Goal: Contribute content: Add original content to the website for others to see

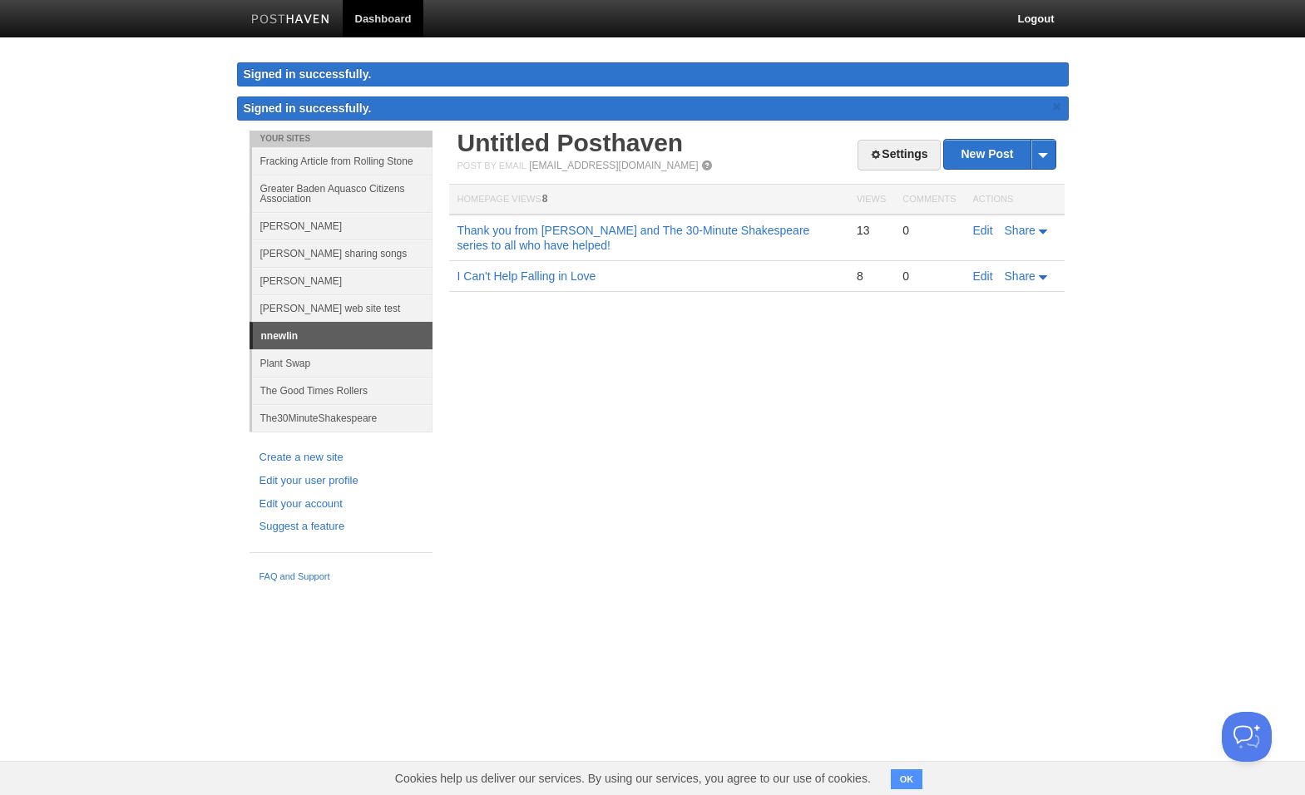
click at [342, 414] on link "The30MinuteShakespeare" at bounding box center [342, 417] width 180 height 27
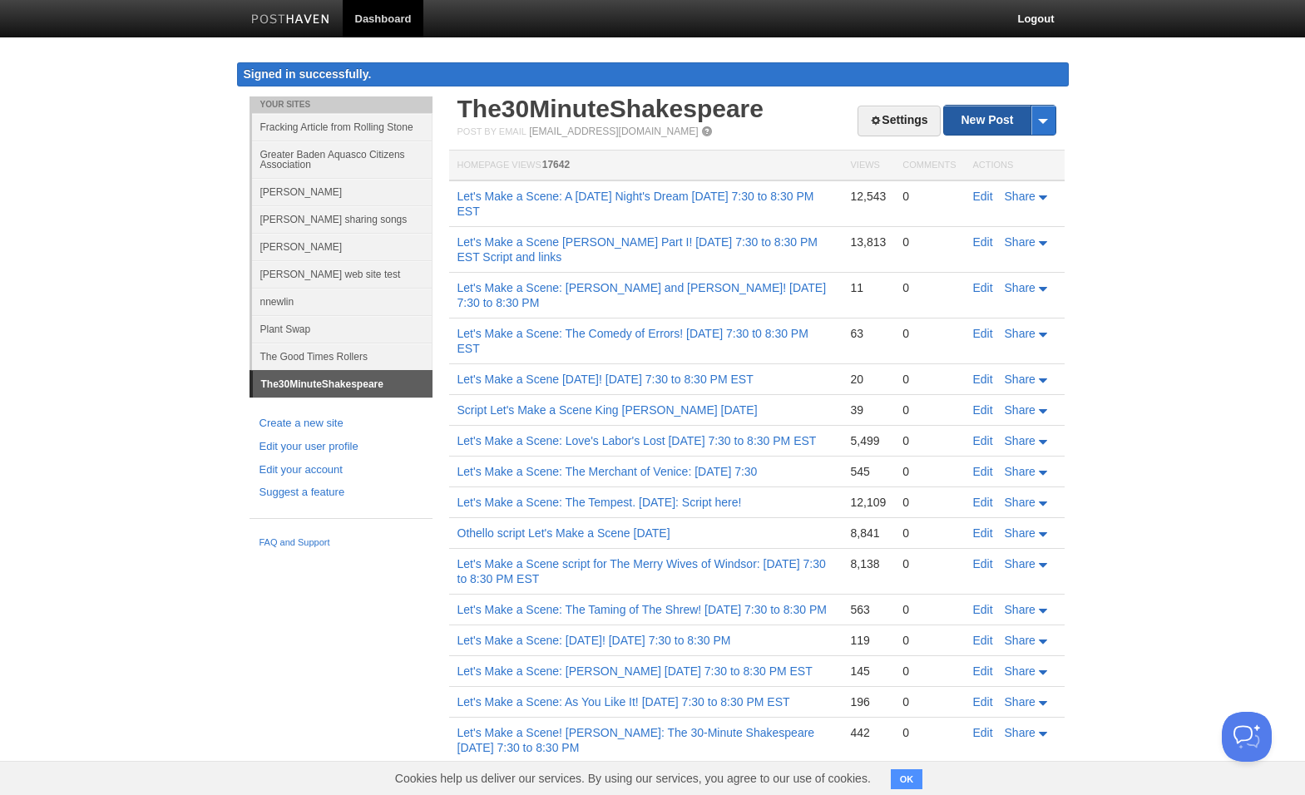
click at [972, 116] on link "New Post" at bounding box center [999, 120] width 111 height 29
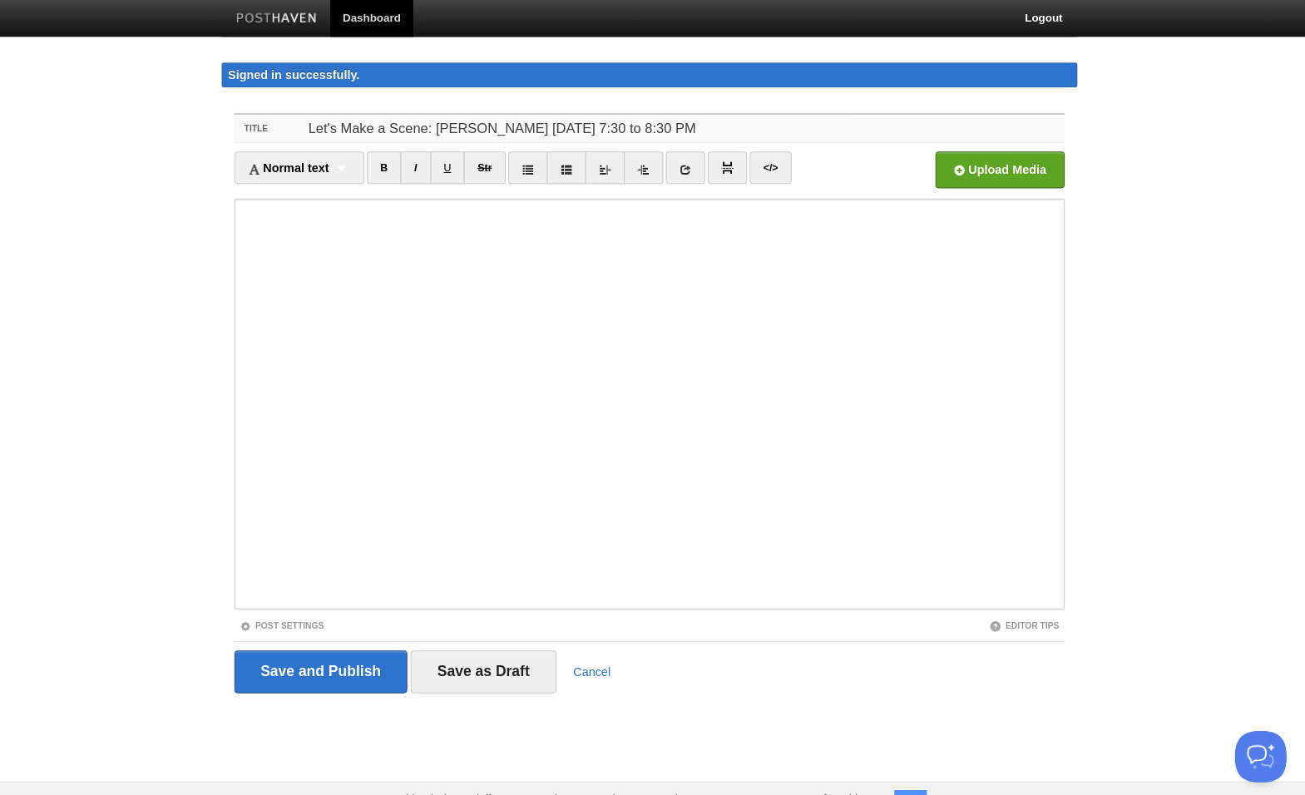
type input "Let's Make a Scene: [PERSON_NAME] [DATE] 7:30 to 8:30 PM"
click at [249, 264] on iframe at bounding box center [652, 394] width 807 height 399
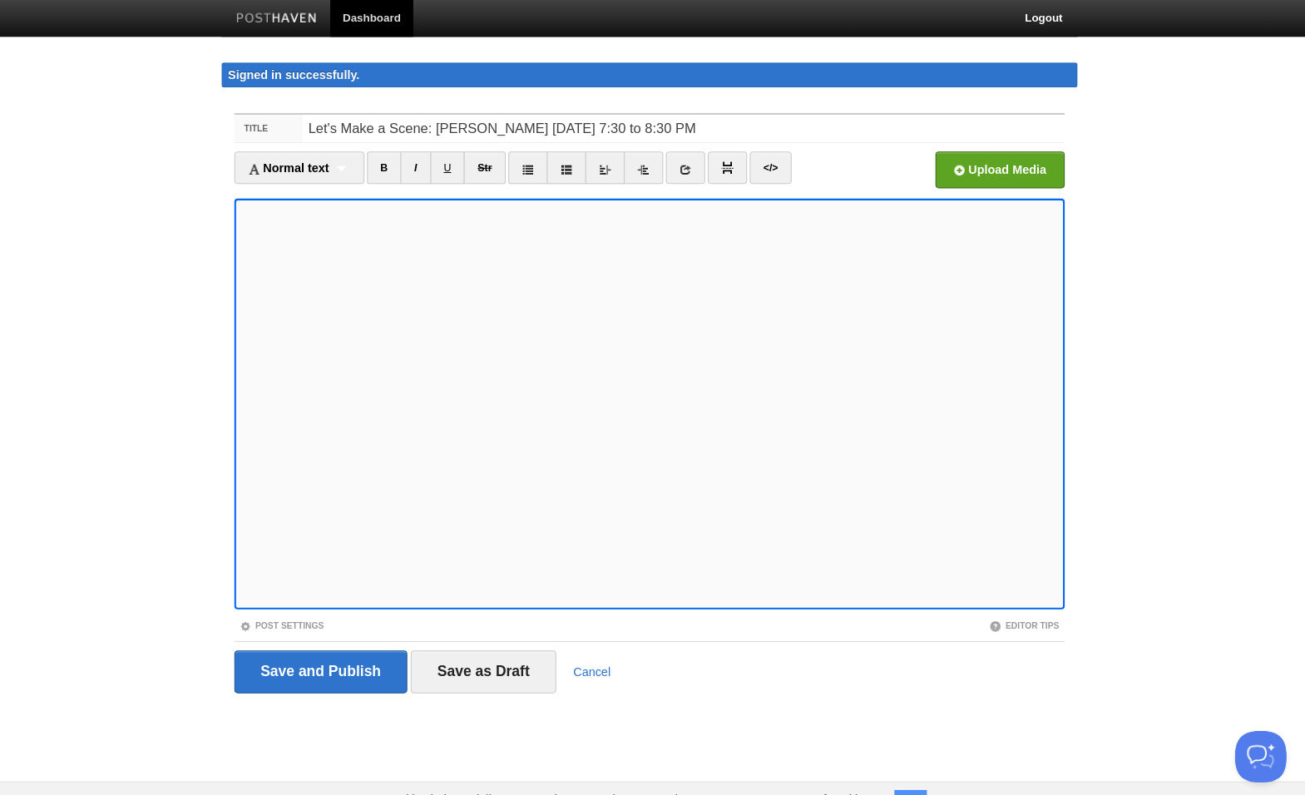
click at [249, 459] on iframe at bounding box center [652, 394] width 807 height 399
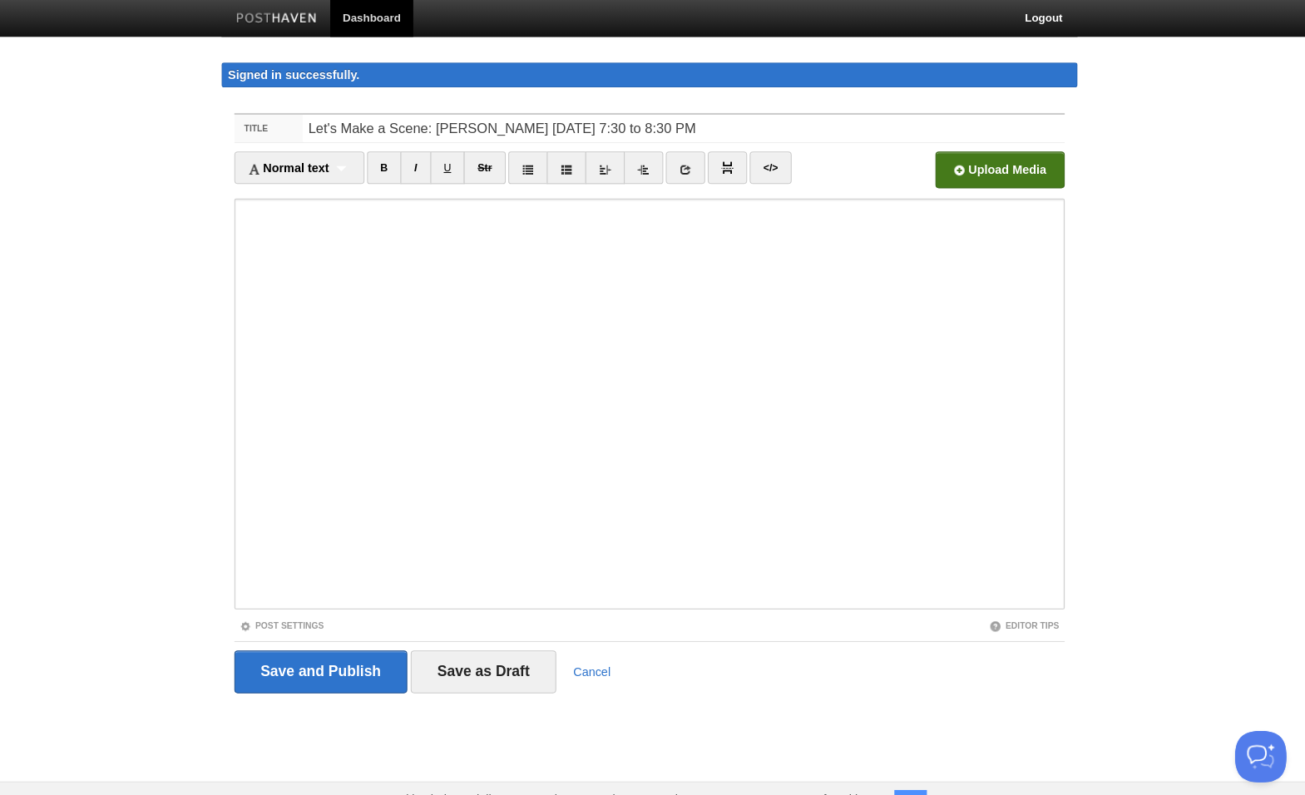
click at [947, 159] on input "file" at bounding box center [490, 171] width 1259 height 85
click at [952, 163] on input "file" at bounding box center [490, 171] width 1259 height 85
click at [940, 166] on input "file" at bounding box center [490, 171] width 1259 height 85
click at [326, 651] on input "Save and Publish" at bounding box center [333, 655] width 169 height 42
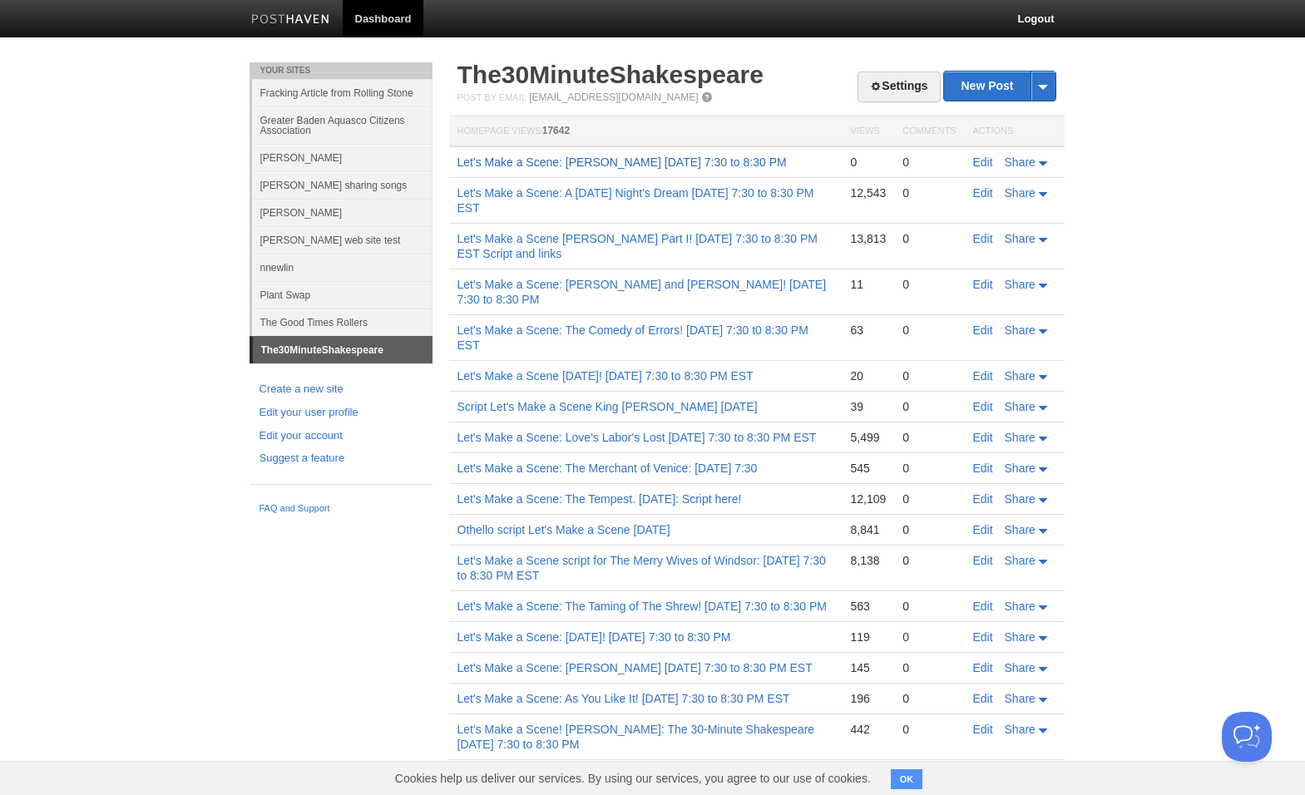
click at [584, 165] on link "Let's Make a Scene: [PERSON_NAME] [DATE] 7:30 to 8:30 PM" at bounding box center [621, 161] width 329 height 13
